Goal: Transaction & Acquisition: Subscribe to service/newsletter

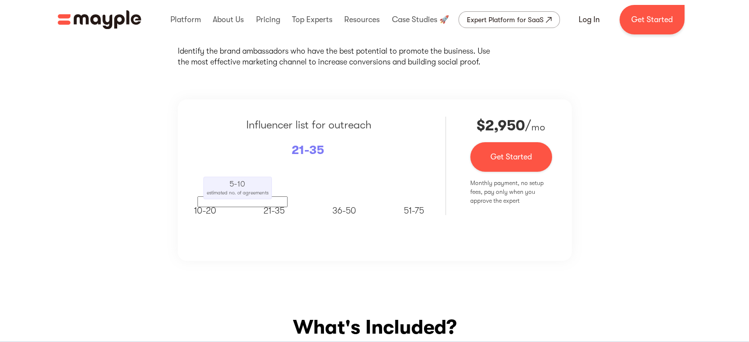
scroll to position [148, 0]
click at [507, 18] on div "Expert Platform for SaaS" at bounding box center [505, 20] width 77 height 12
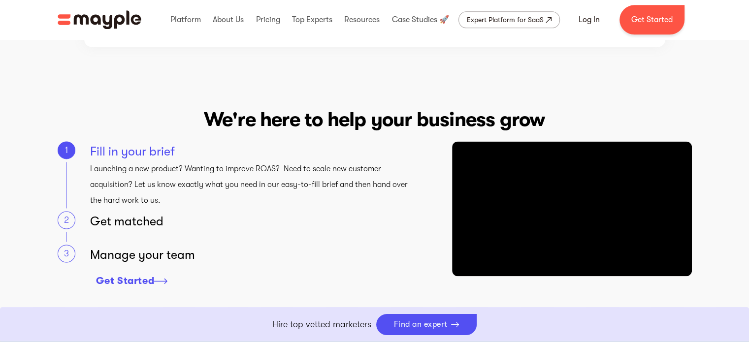
scroll to position [1330, 0]
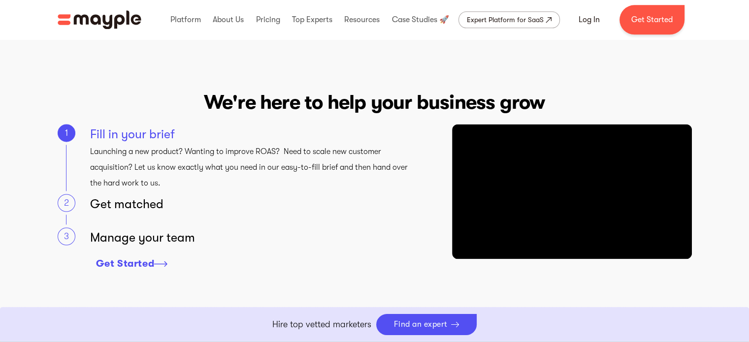
click at [125, 266] on div "Get Started" at bounding box center [125, 264] width 59 height 12
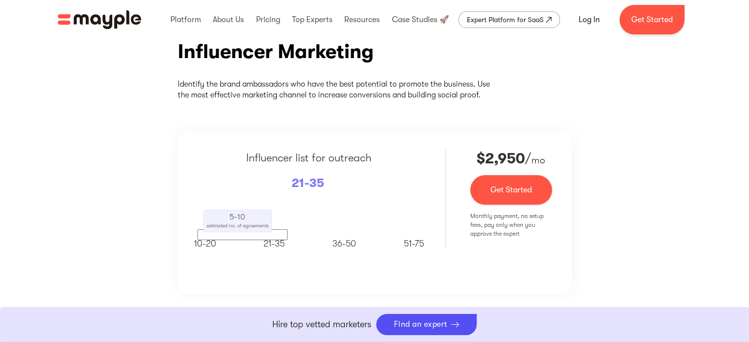
scroll to position [0, 0]
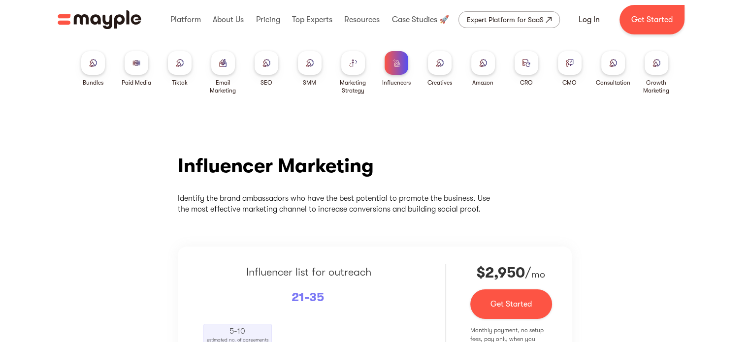
click at [138, 63] on img at bounding box center [137, 62] width 8 height 7
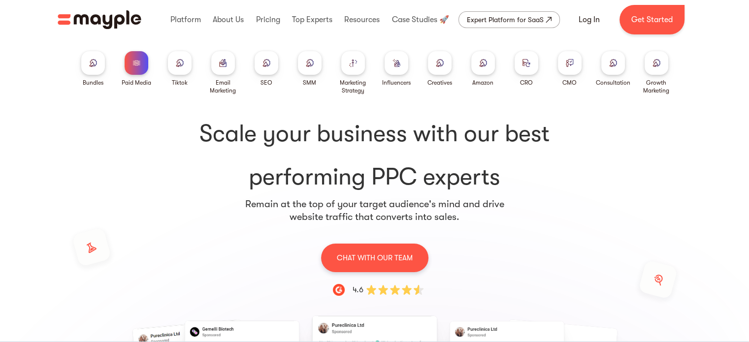
click at [400, 61] on div at bounding box center [397, 63] width 24 height 24
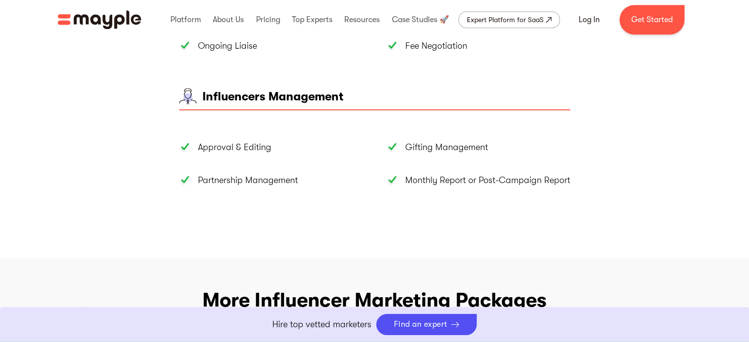
scroll to position [838, 0]
